Goal: Information Seeking & Learning: Learn about a topic

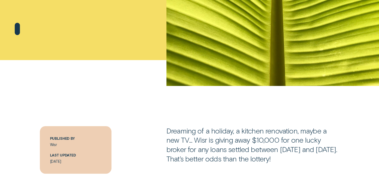
scroll to position [257, 0]
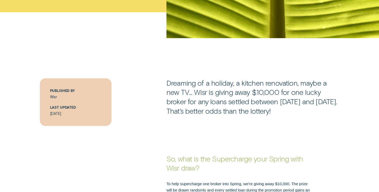
scroll to position [237, 0]
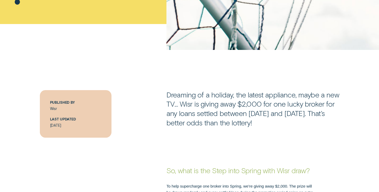
scroll to position [232, 0]
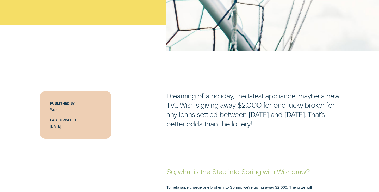
scroll to position [226, 0]
